Goal: Task Accomplishment & Management: Use online tool/utility

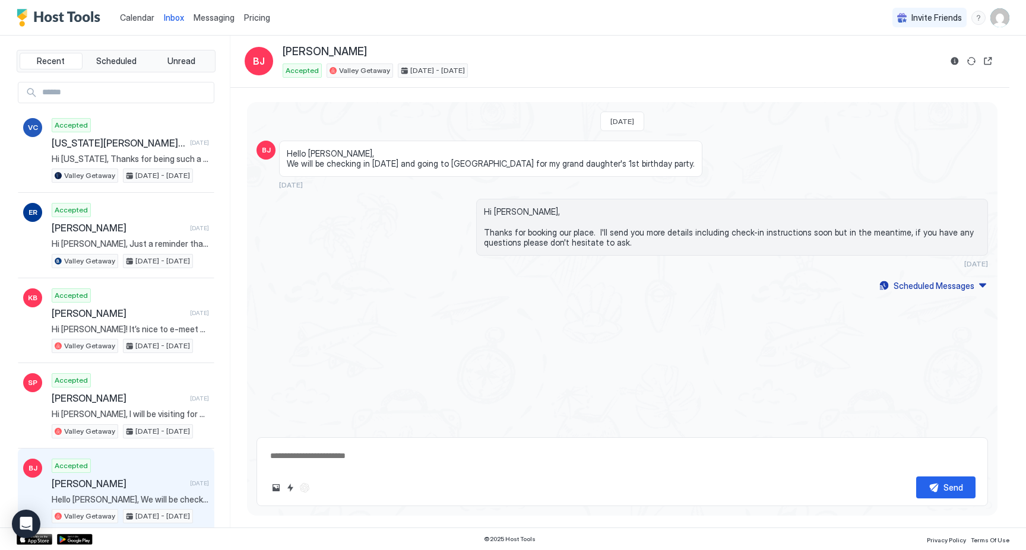
click at [144, 22] on span "Calendar" at bounding box center [137, 17] width 34 height 10
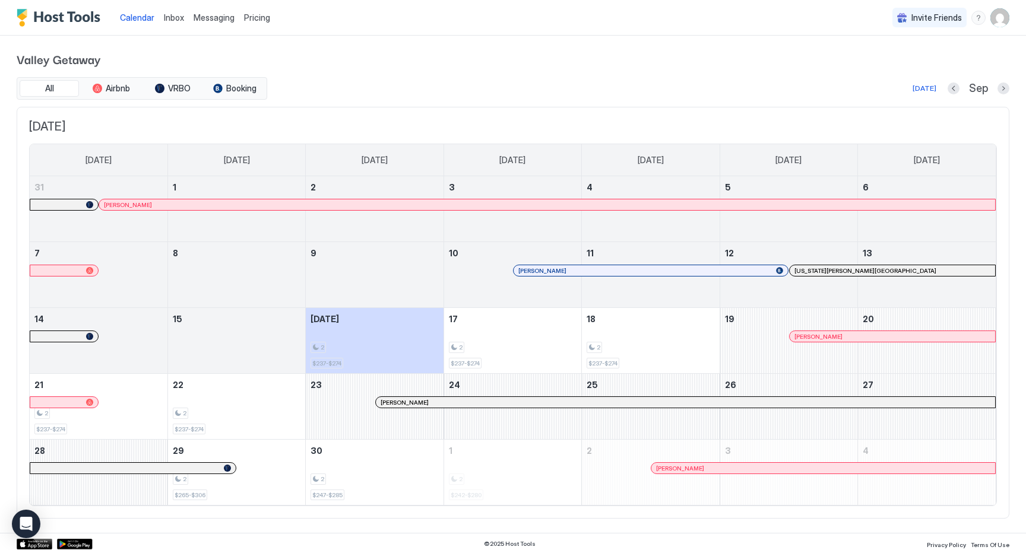
click at [806, 335] on div at bounding box center [801, 336] width 9 height 9
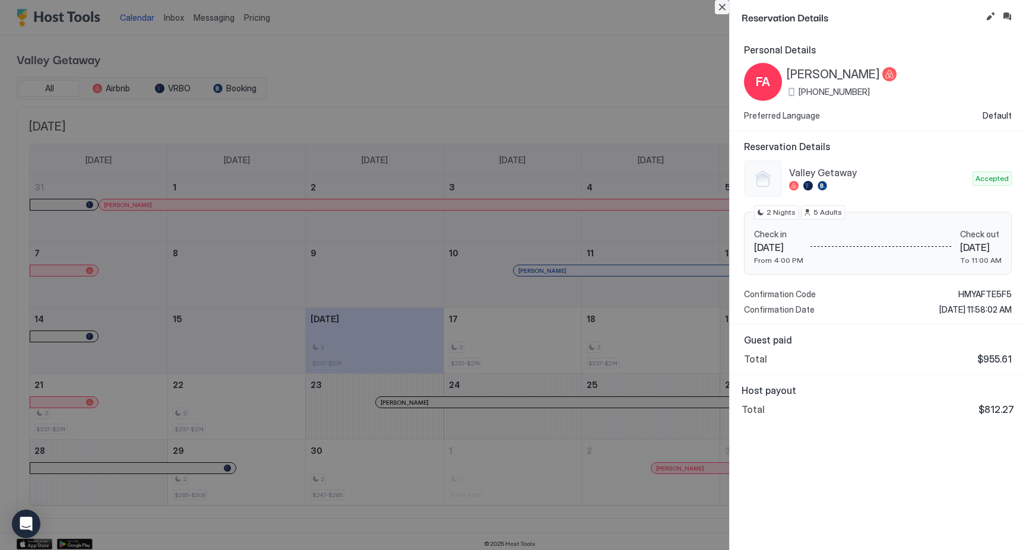
click at [724, 4] on button "Close" at bounding box center [722, 7] width 14 height 14
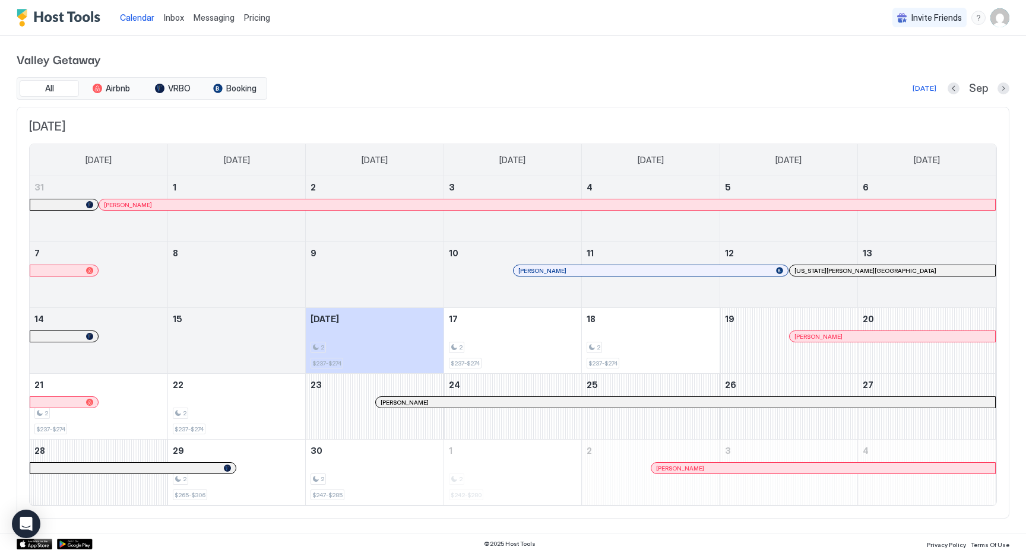
click at [496, 50] on span "Valley Getaway" at bounding box center [513, 59] width 992 height 18
click at [507, 404] on div at bounding box center [506, 402] width 9 height 9
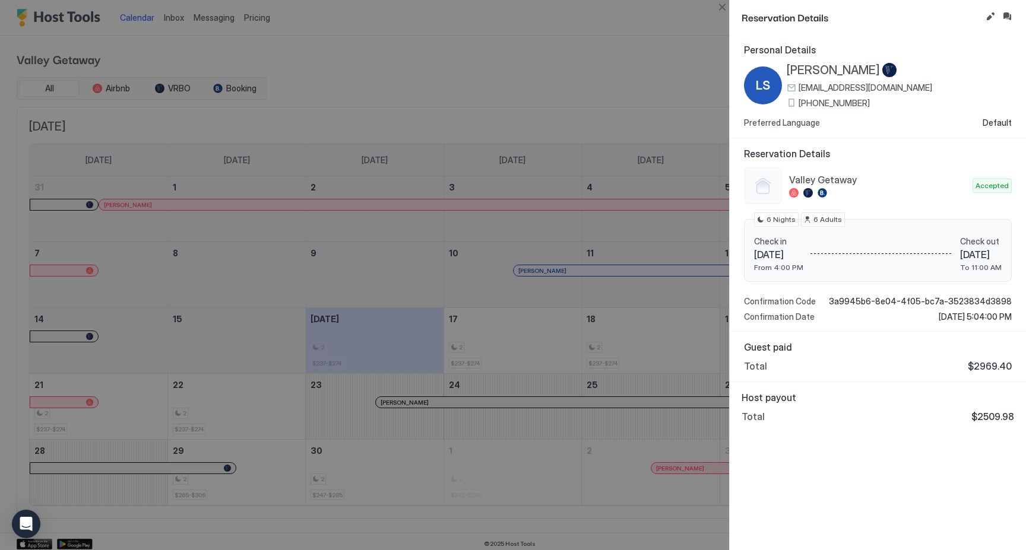
click at [649, 40] on div at bounding box center [513, 275] width 1026 height 550
click at [697, 131] on div at bounding box center [513, 275] width 1026 height 550
click at [719, 8] on button "Close" at bounding box center [722, 7] width 14 height 14
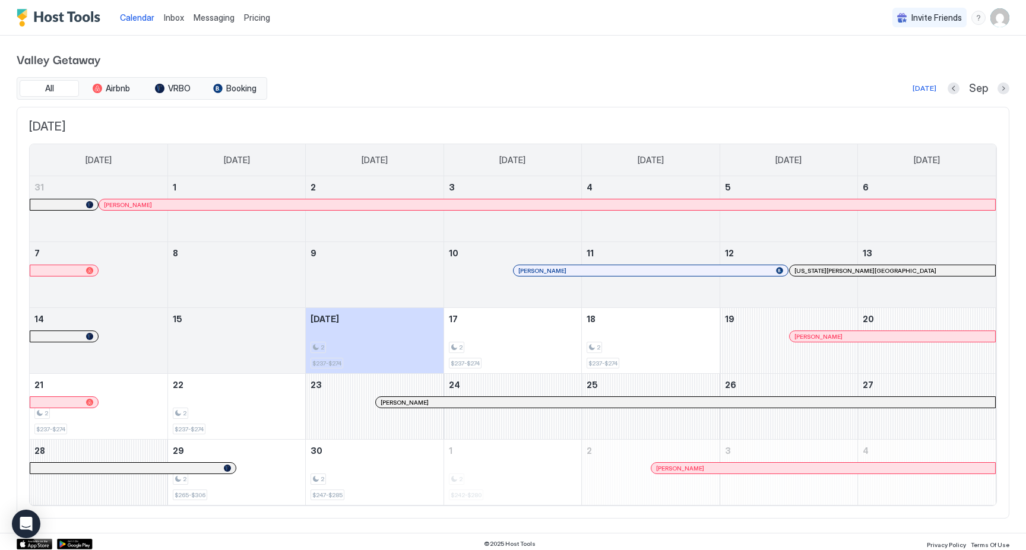
click at [673, 473] on div "[PERSON_NAME]" at bounding box center [823, 468] width 344 height 11
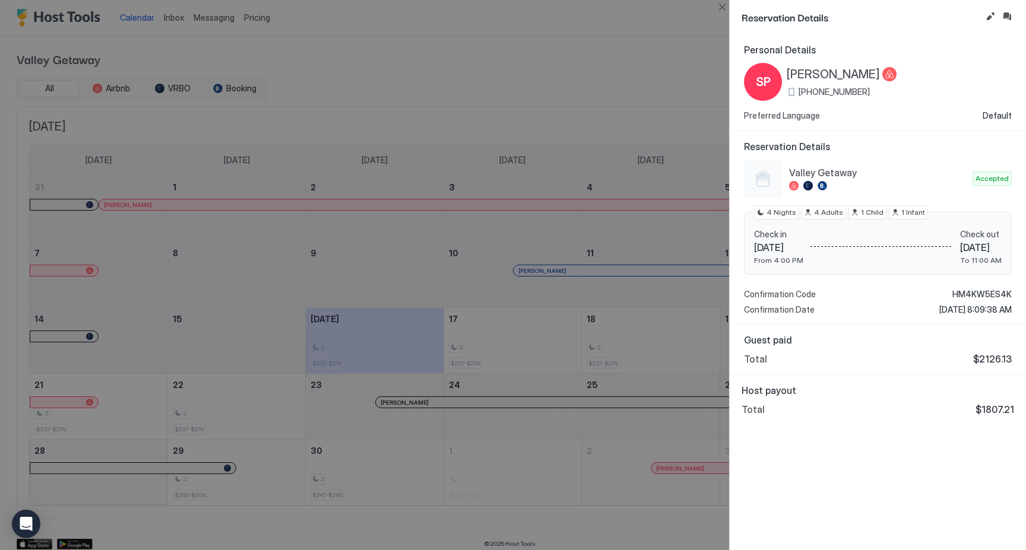
click at [582, 78] on div at bounding box center [513, 275] width 1026 height 550
click at [717, 8] on button "Close" at bounding box center [722, 7] width 14 height 14
